Goal: Information Seeking & Learning: Learn about a topic

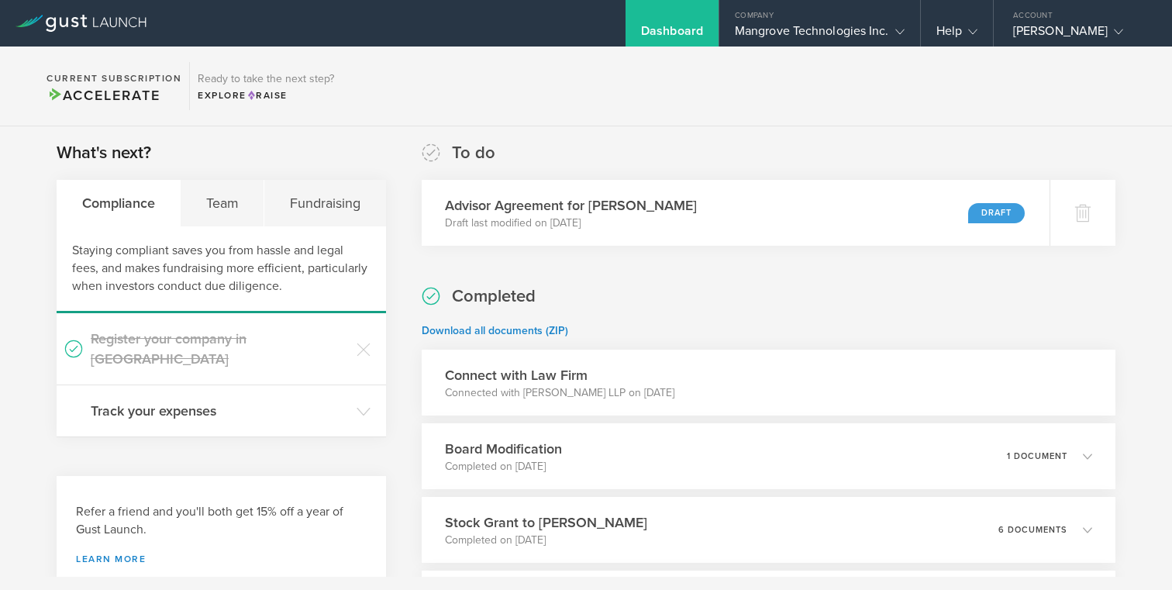
scroll to position [10, 0]
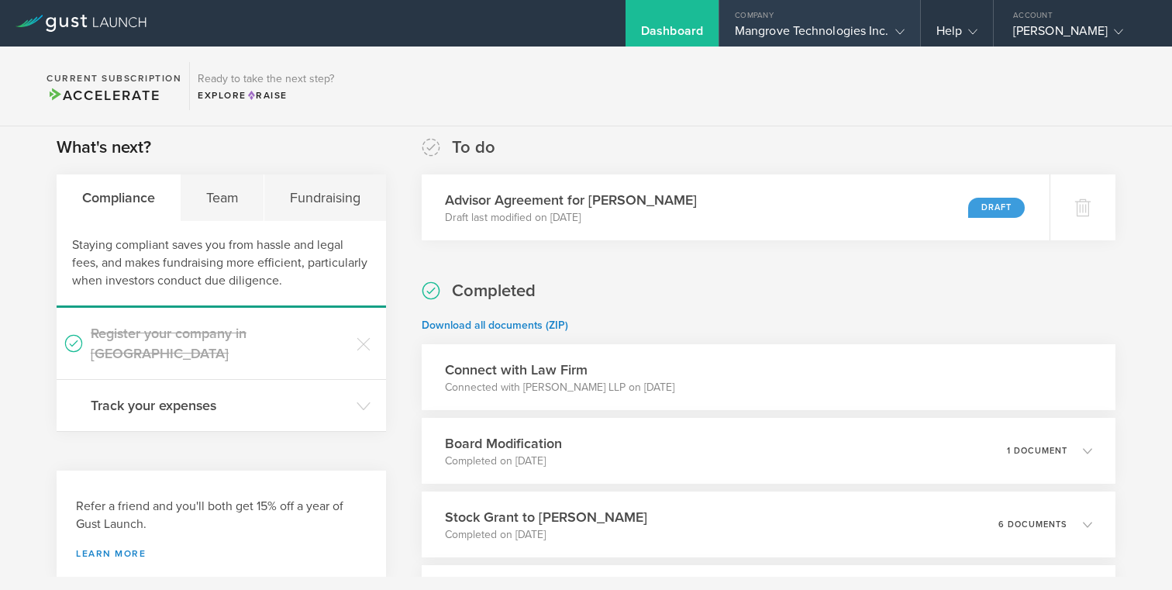
click at [862, 26] on div "Mangrove Technologies Inc." at bounding box center [820, 34] width 170 height 23
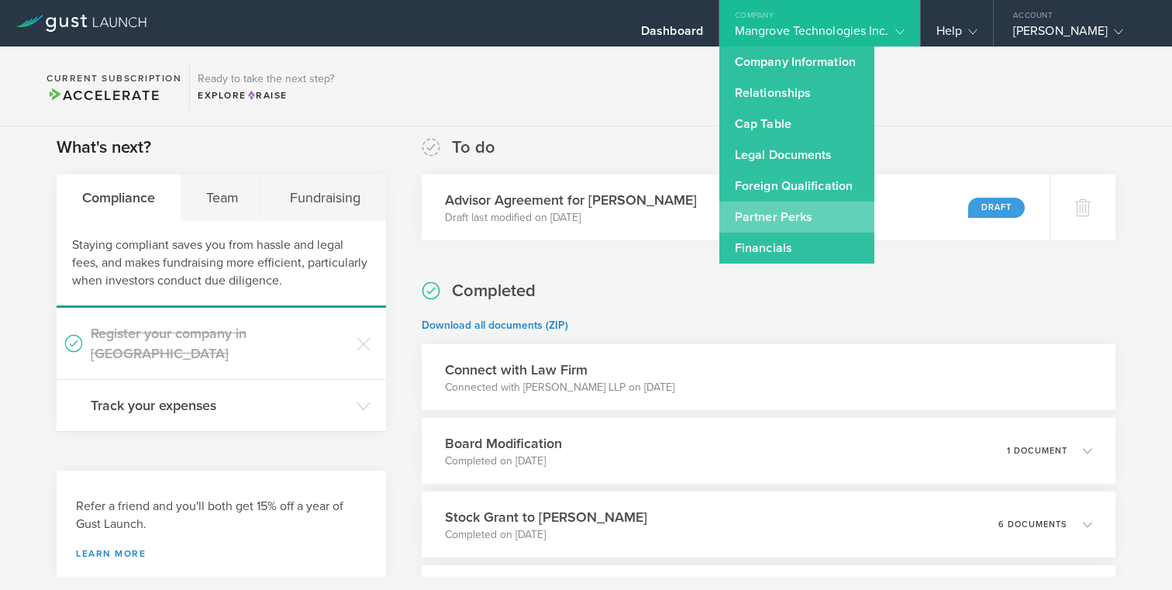
click at [799, 214] on link "Partner Perks" at bounding box center [796, 216] width 155 height 31
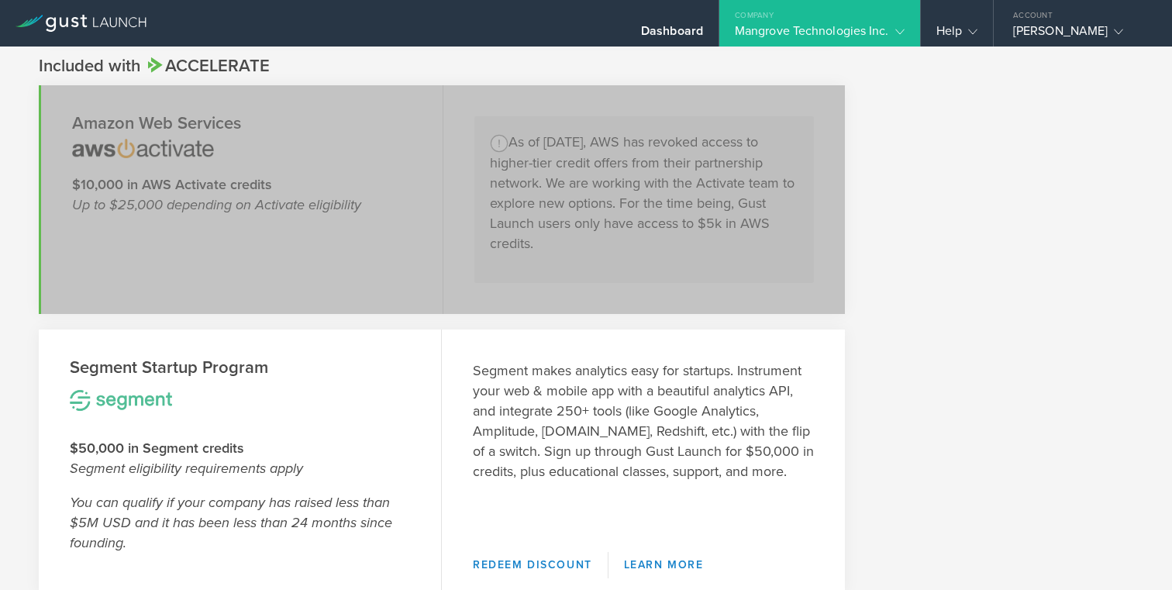
scroll to position [1211, 0]
click at [530, 291] on section "Amazon Web Services $10,000 in AWS Activate credits Up to $25,000 depending on …" at bounding box center [442, 198] width 806 height 229
click at [515, 342] on div "Segment makes analytics easy for startups. Instrument your web & mobile app wit…" at bounding box center [643, 432] width 403 height 207
click at [474, 224] on section "Amazon Web Services $10,000 in AWS Activate credits Up to $25,000 depending on …" at bounding box center [442, 198] width 806 height 229
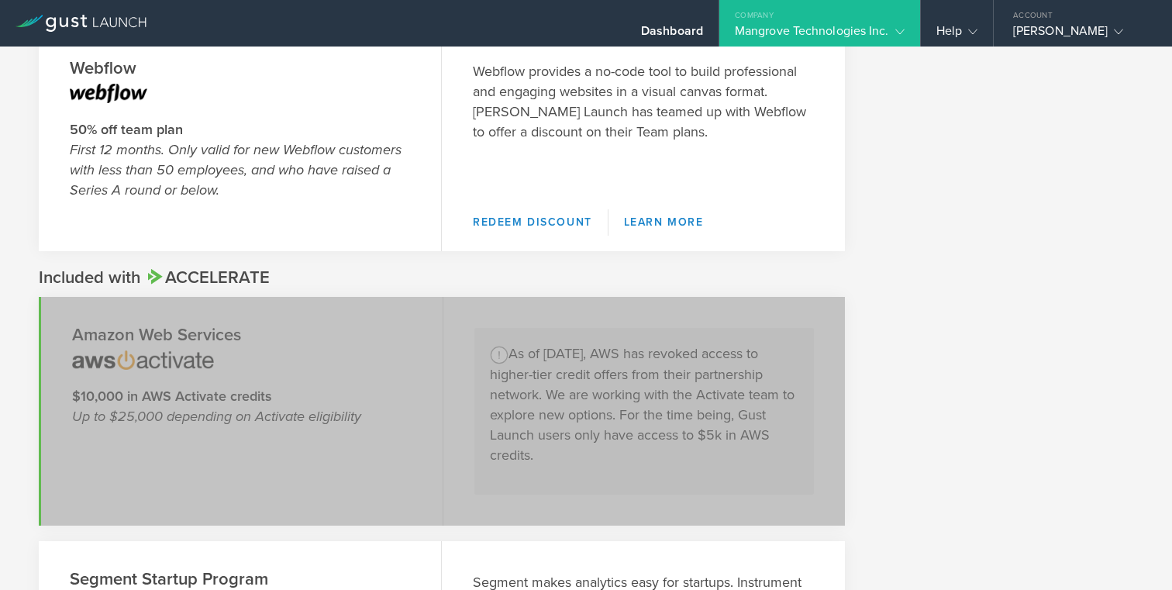
scroll to position [997, 0]
click at [219, 282] on span "Accelerate" at bounding box center [207, 280] width 125 height 20
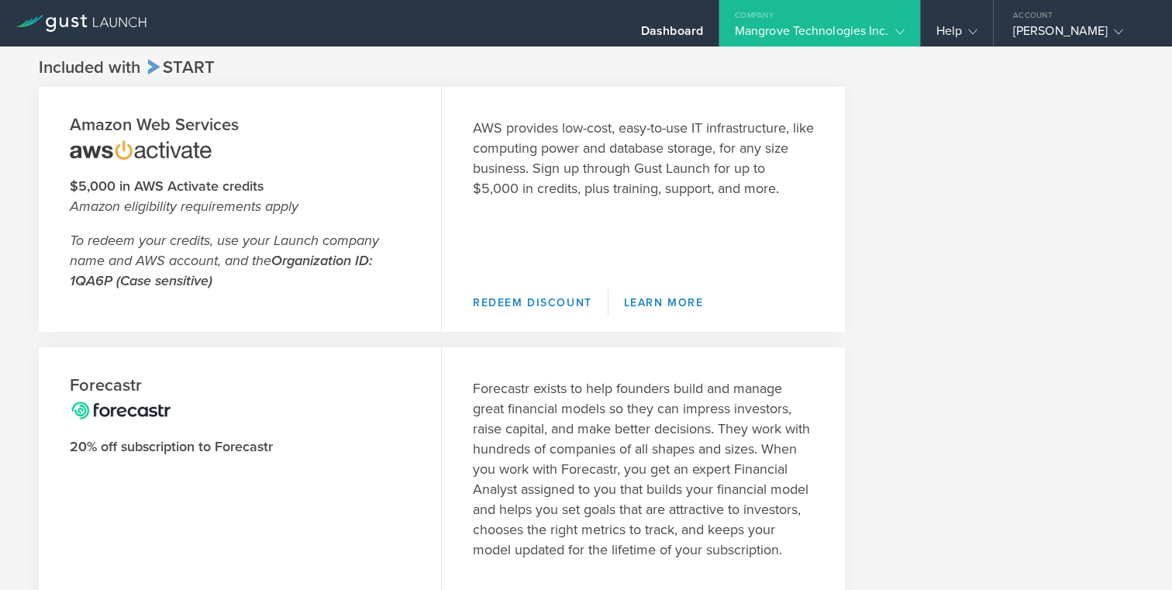
scroll to position [0, 0]
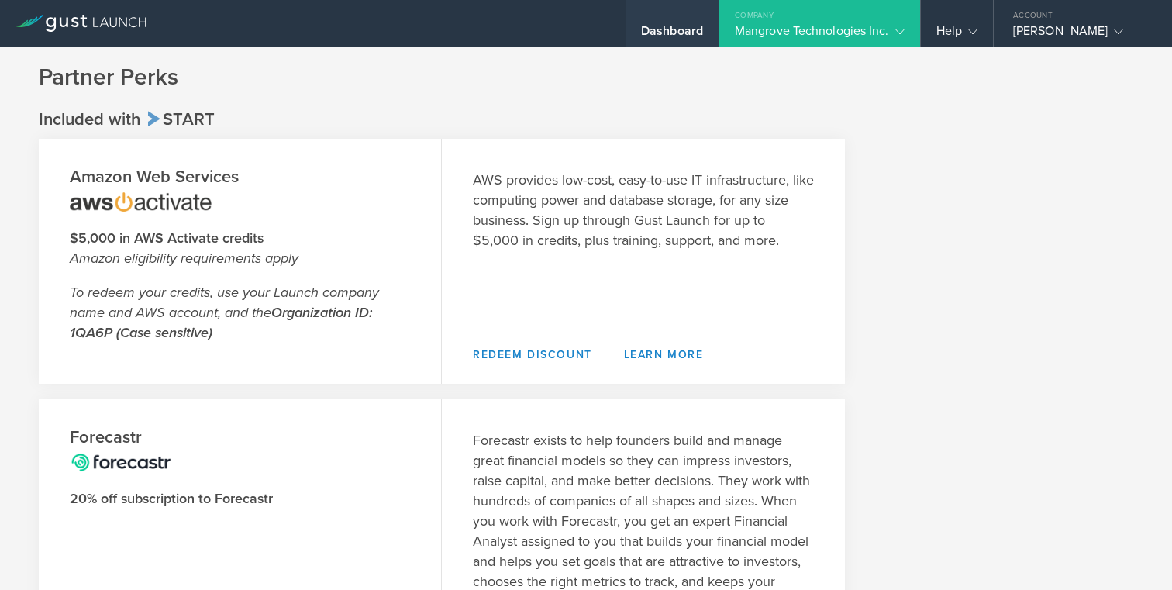
click at [681, 22] on div "Dashboard" at bounding box center [671, 23] width 93 height 46
